Goal: Information Seeking & Learning: Learn about a topic

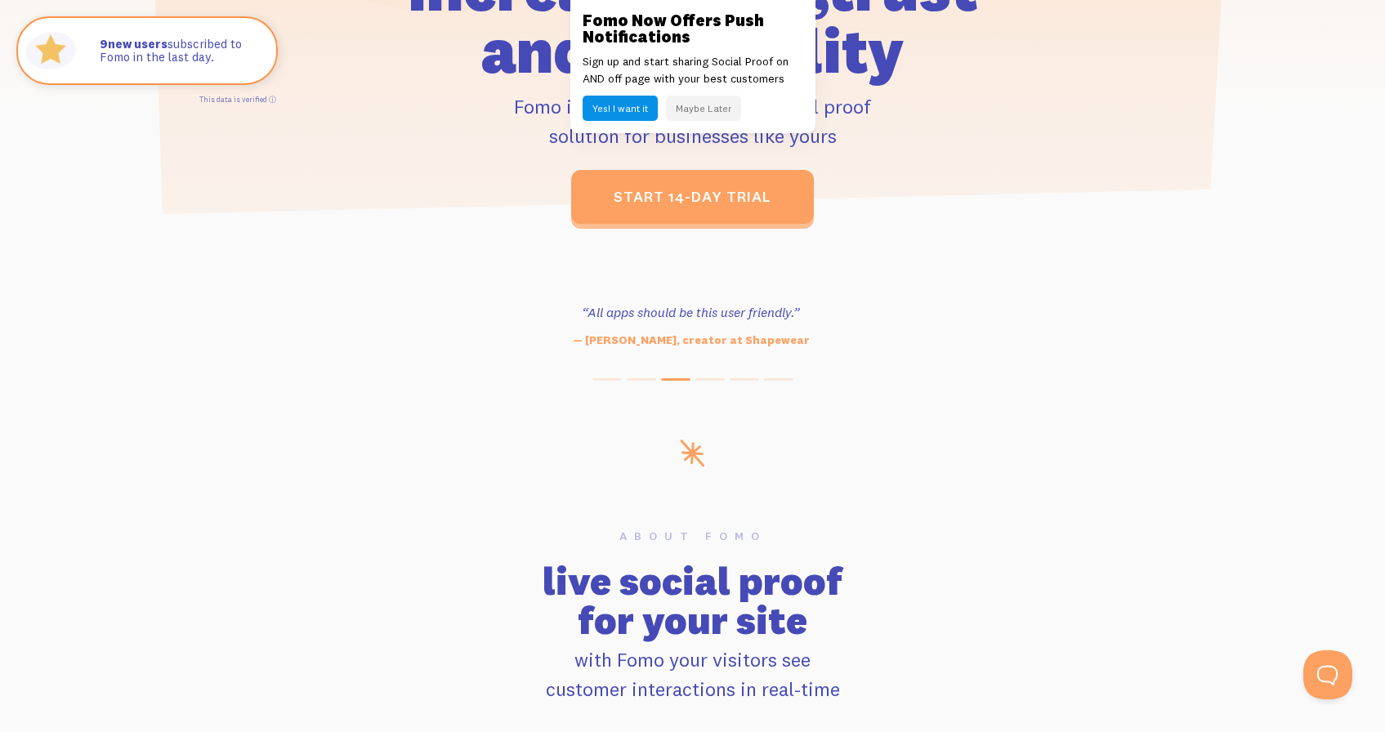
click at [723, 120] on button "Maybe Later" at bounding box center [703, 108] width 75 height 25
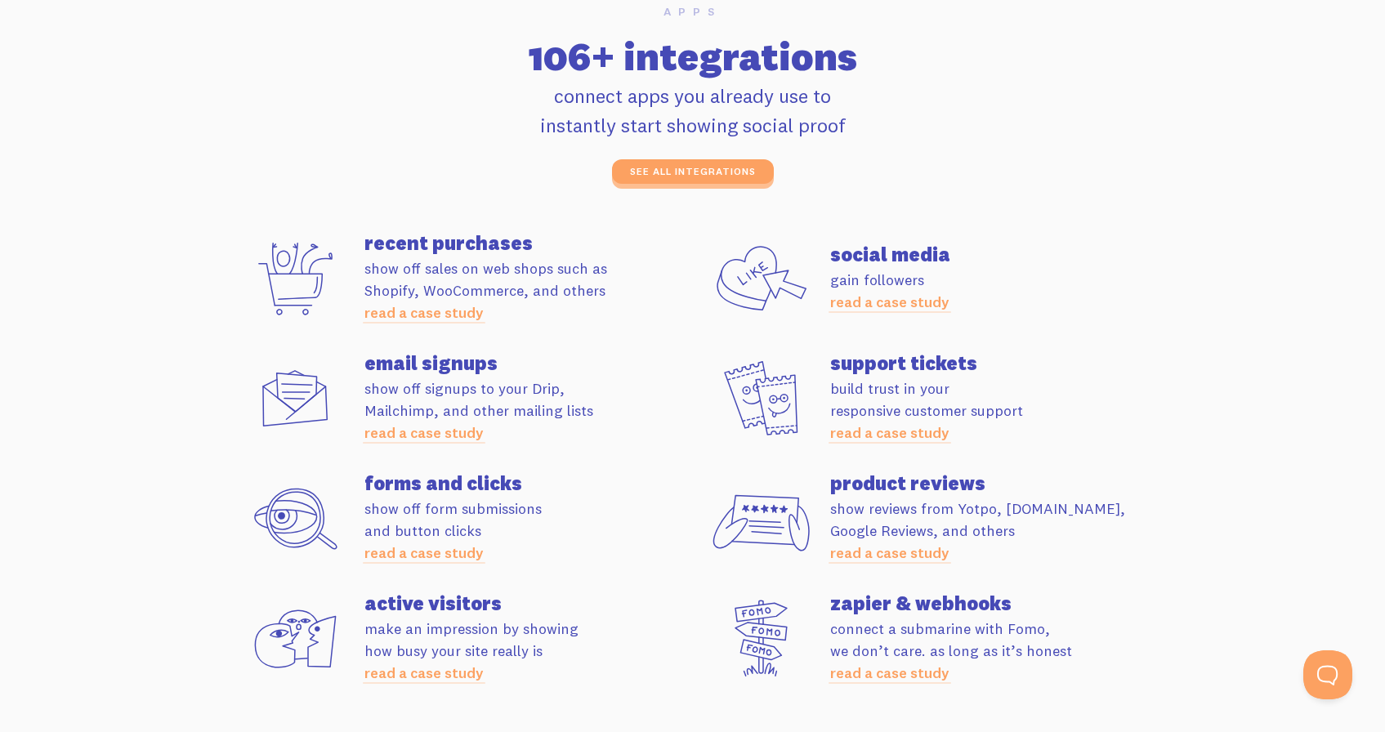
scroll to position [4415, 0]
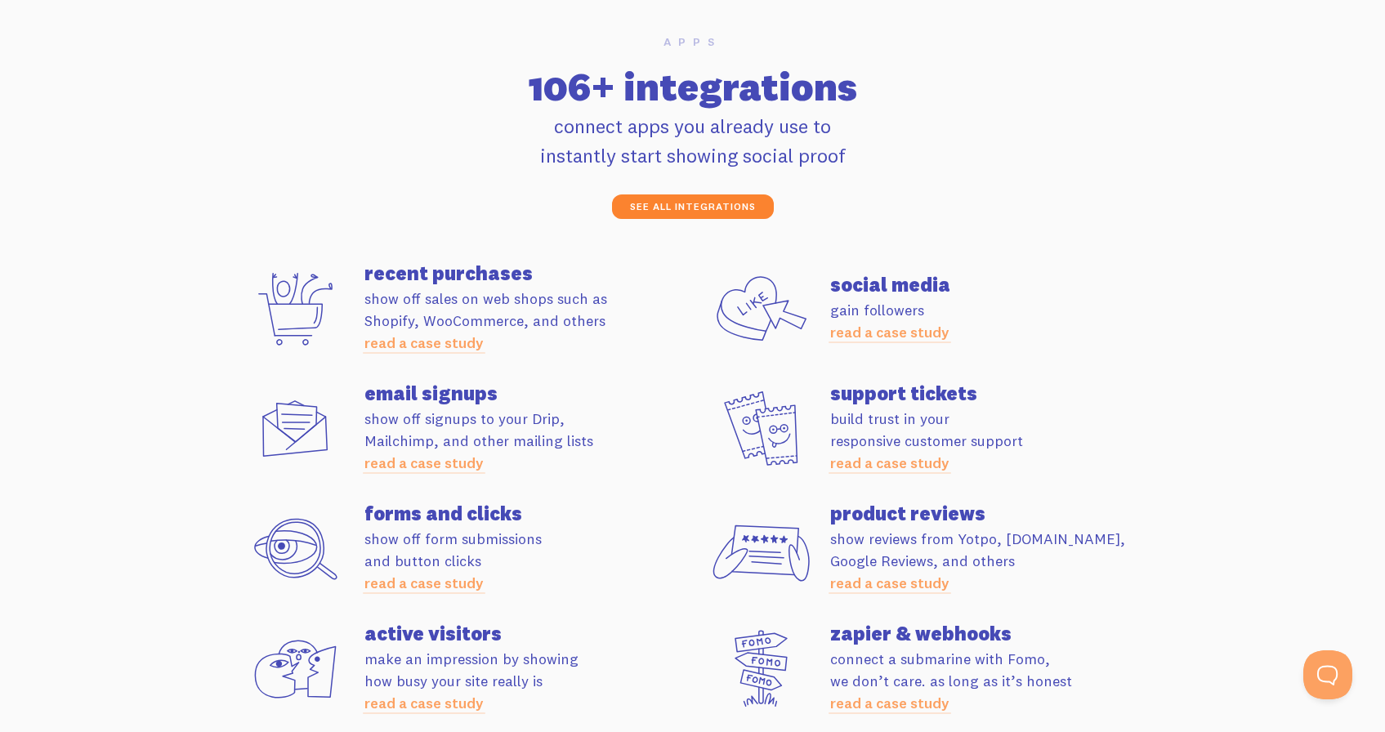
click at [701, 195] on link "see all integrations" at bounding box center [693, 207] width 162 height 25
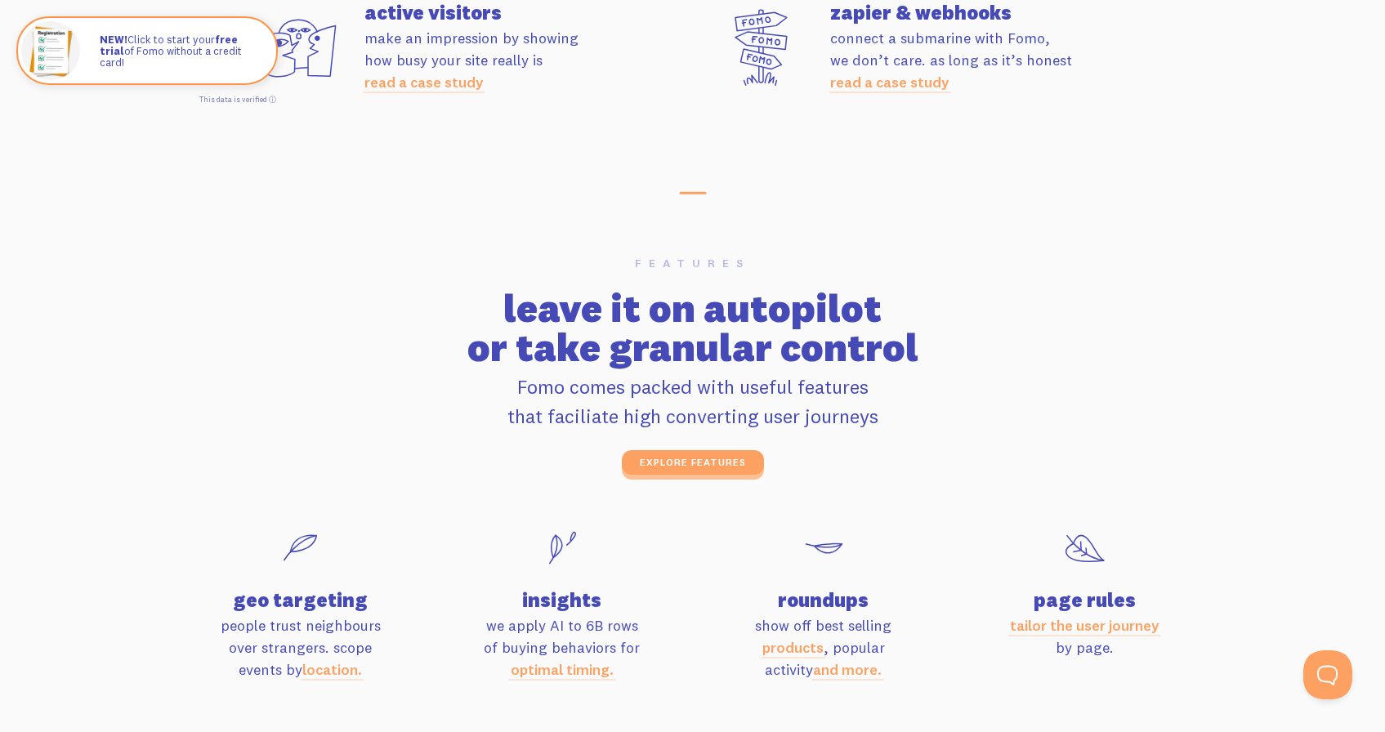
scroll to position [5041, 0]
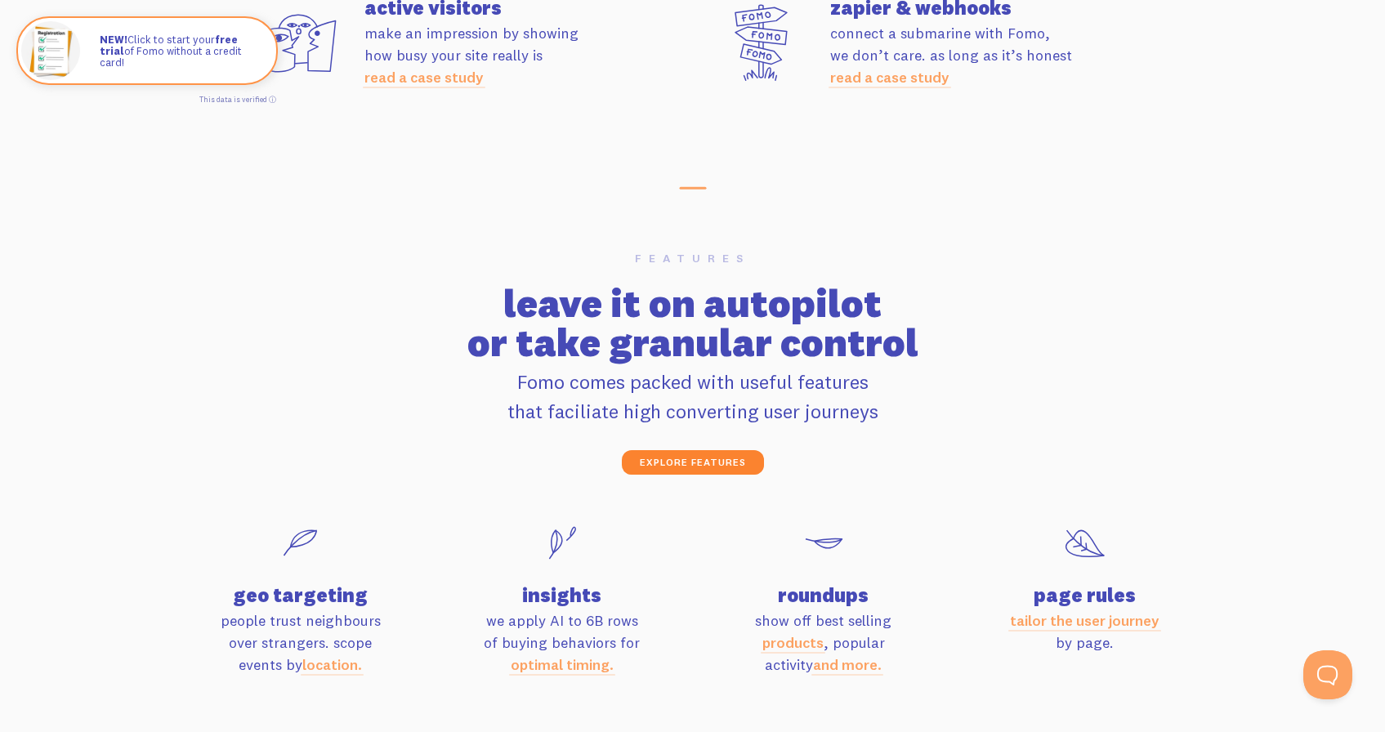
click at [702, 467] on link "explore features" at bounding box center [693, 462] width 142 height 25
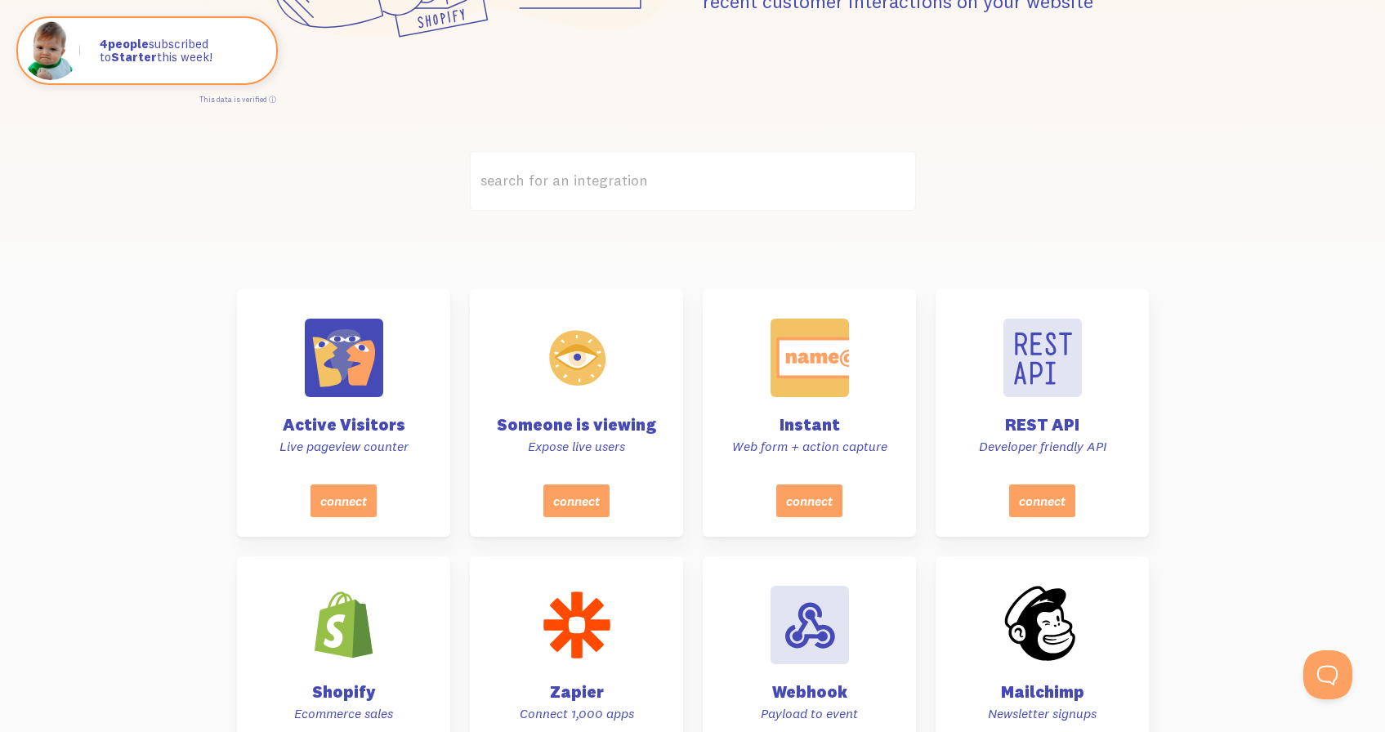
scroll to position [369, 0]
click at [626, 373] on div "Someone is viewing Expose live users" at bounding box center [576, 390] width 183 height 195
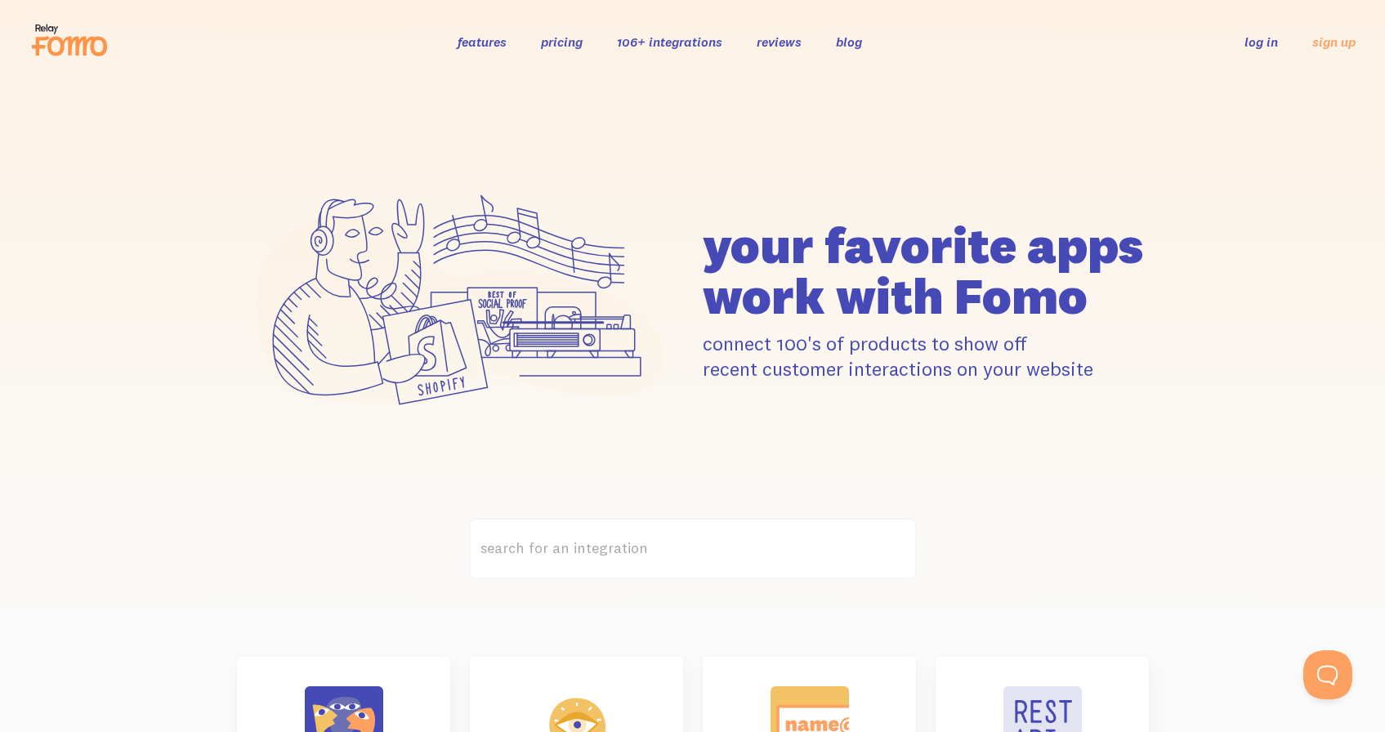
scroll to position [0, 0]
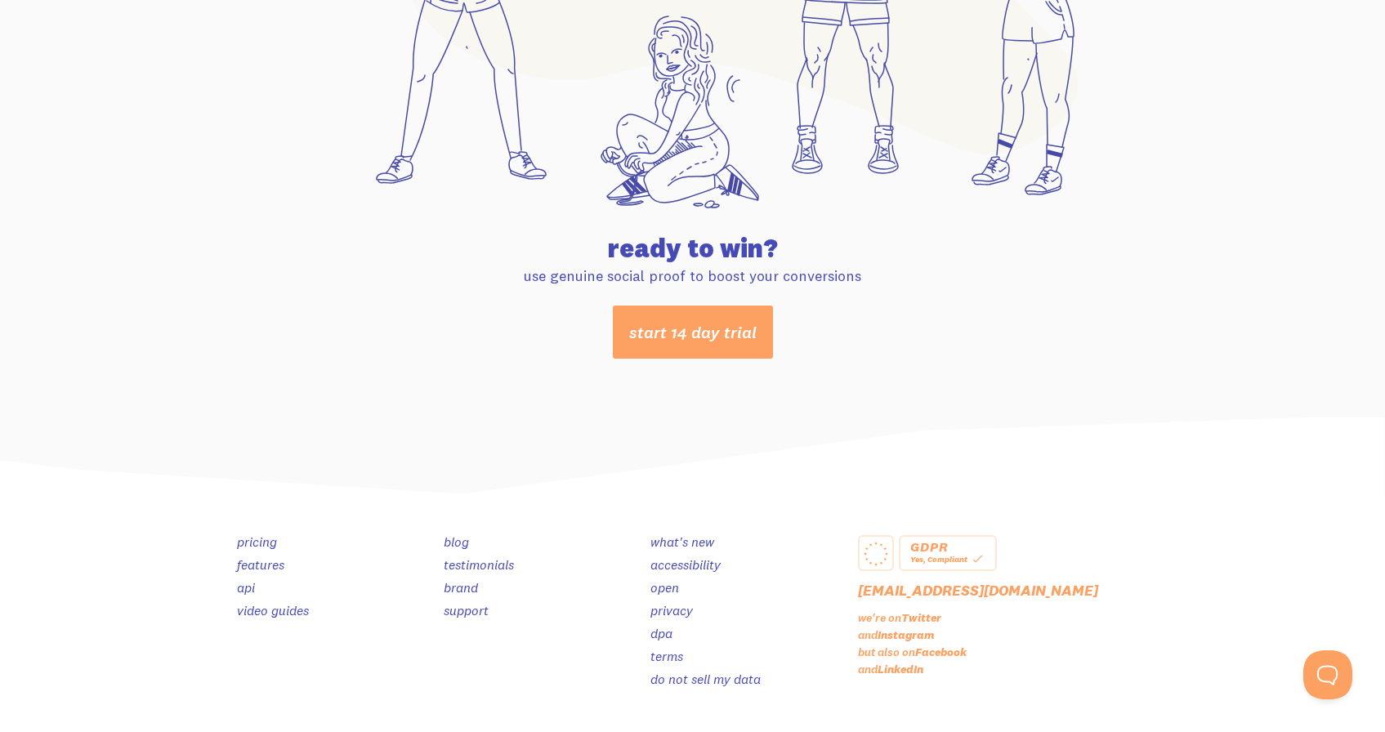
scroll to position [8600, 0]
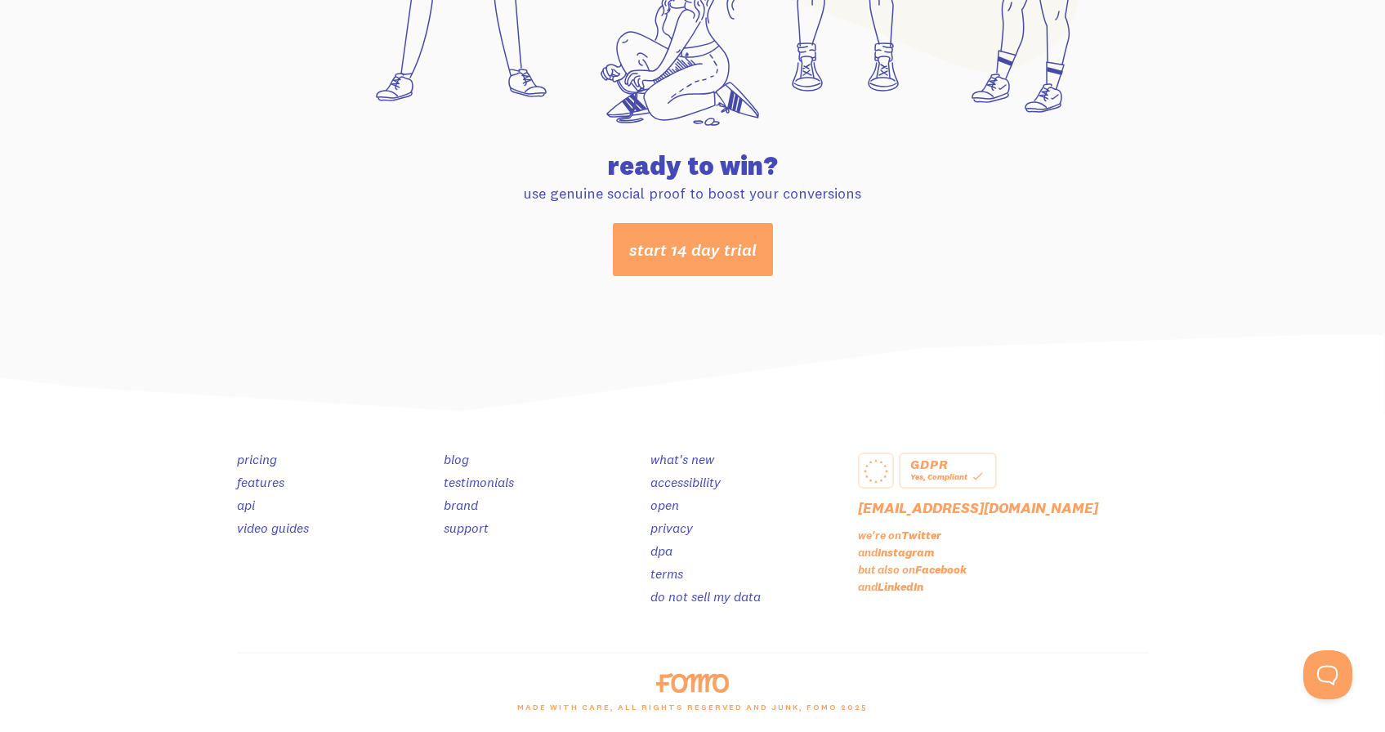
click at [492, 486] on link "testimonials" at bounding box center [479, 482] width 70 height 16
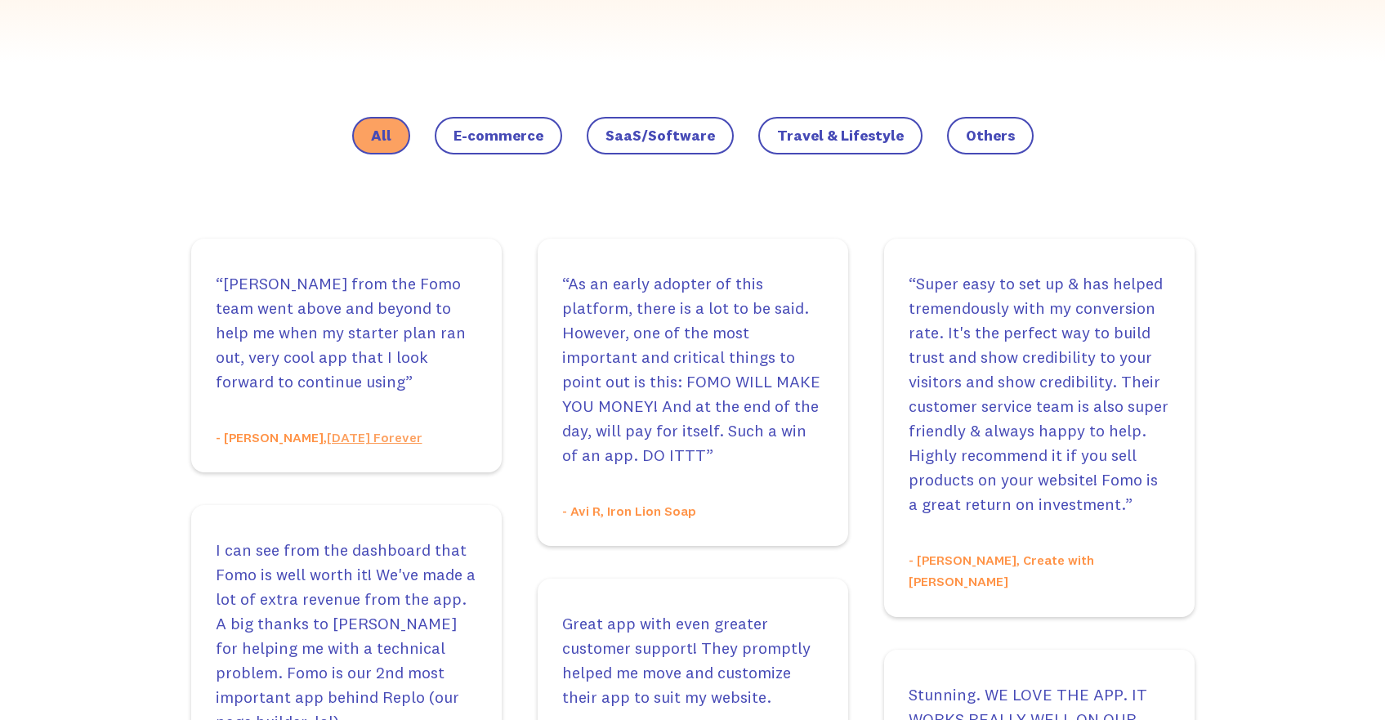
scroll to position [1197, 0]
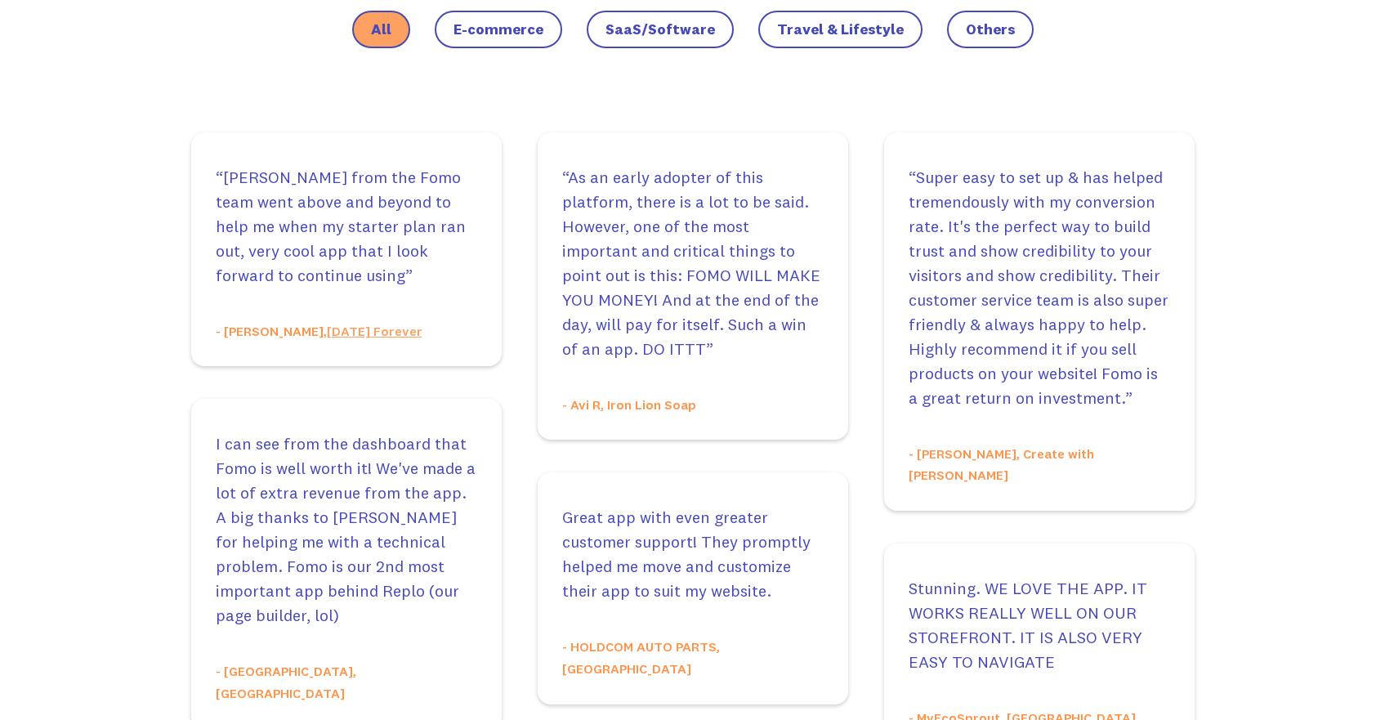
click at [491, 27] on span "E-commerce" at bounding box center [499, 29] width 90 height 16
click at [0, 0] on input "E-commerce" at bounding box center [0, 0] width 0 height 0
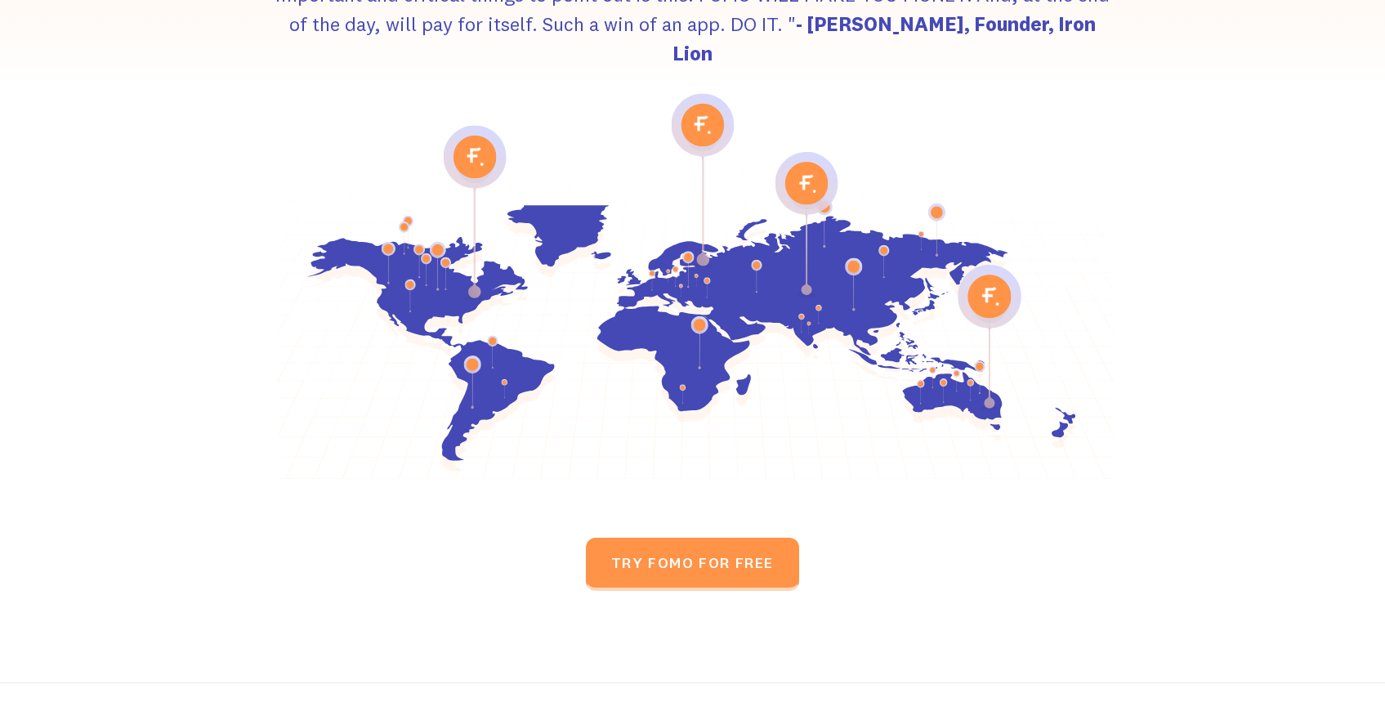
scroll to position [2738, 0]
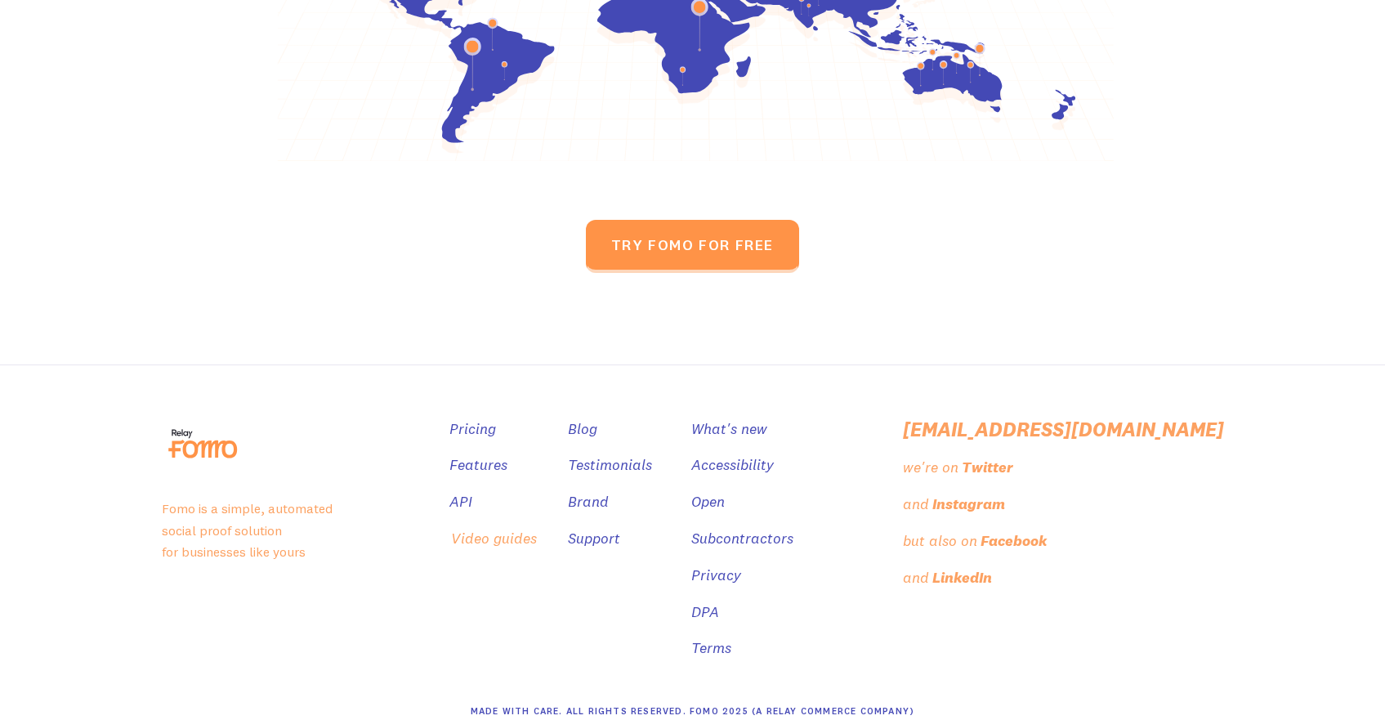
click at [537, 527] on link "Video guides" at bounding box center [494, 539] width 86 height 24
